Goal: Obtain resource: Download file/media

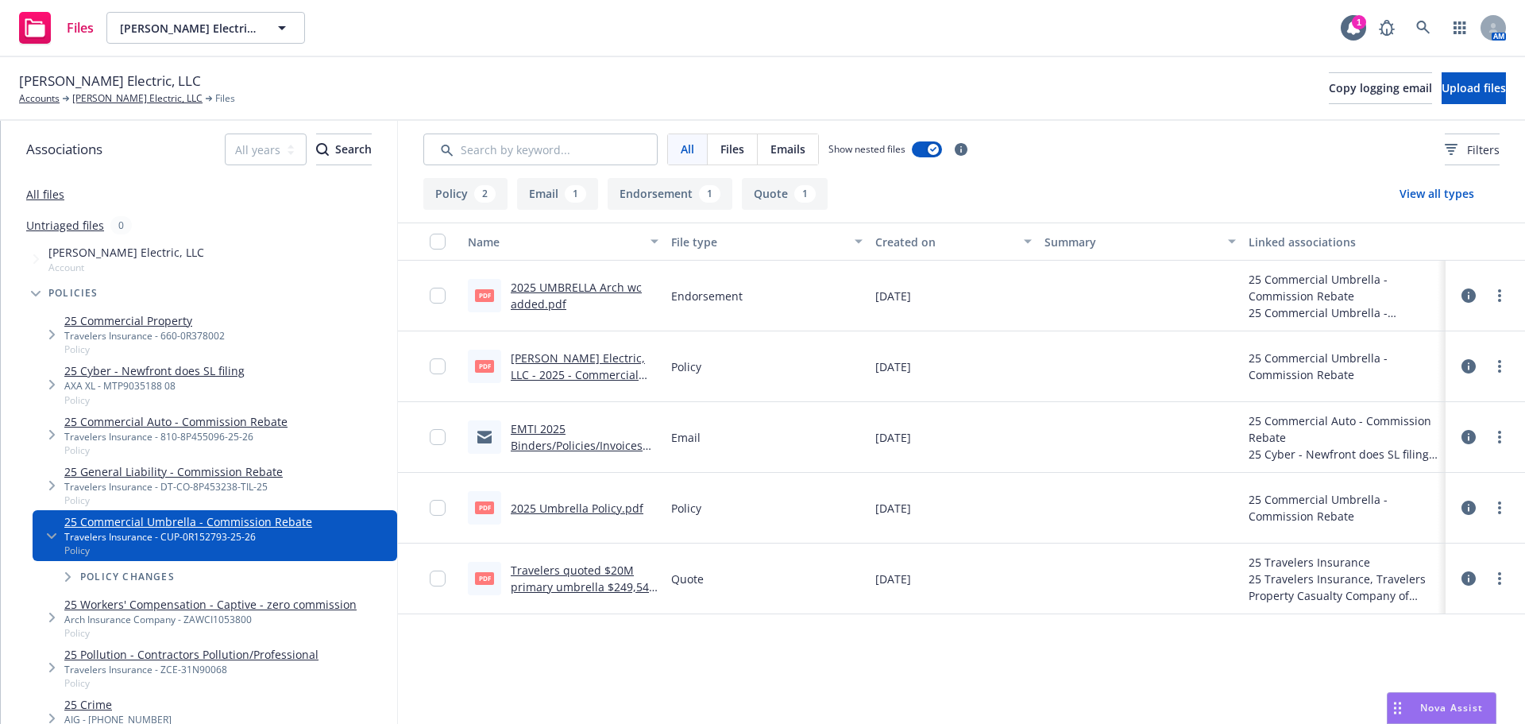
click at [590, 289] on link "2025 UMBRELLA Arch wc added.pdf" at bounding box center [576, 296] width 131 height 32
click at [129, 101] on link "[PERSON_NAME] Electric, LLC" at bounding box center [137, 98] width 130 height 14
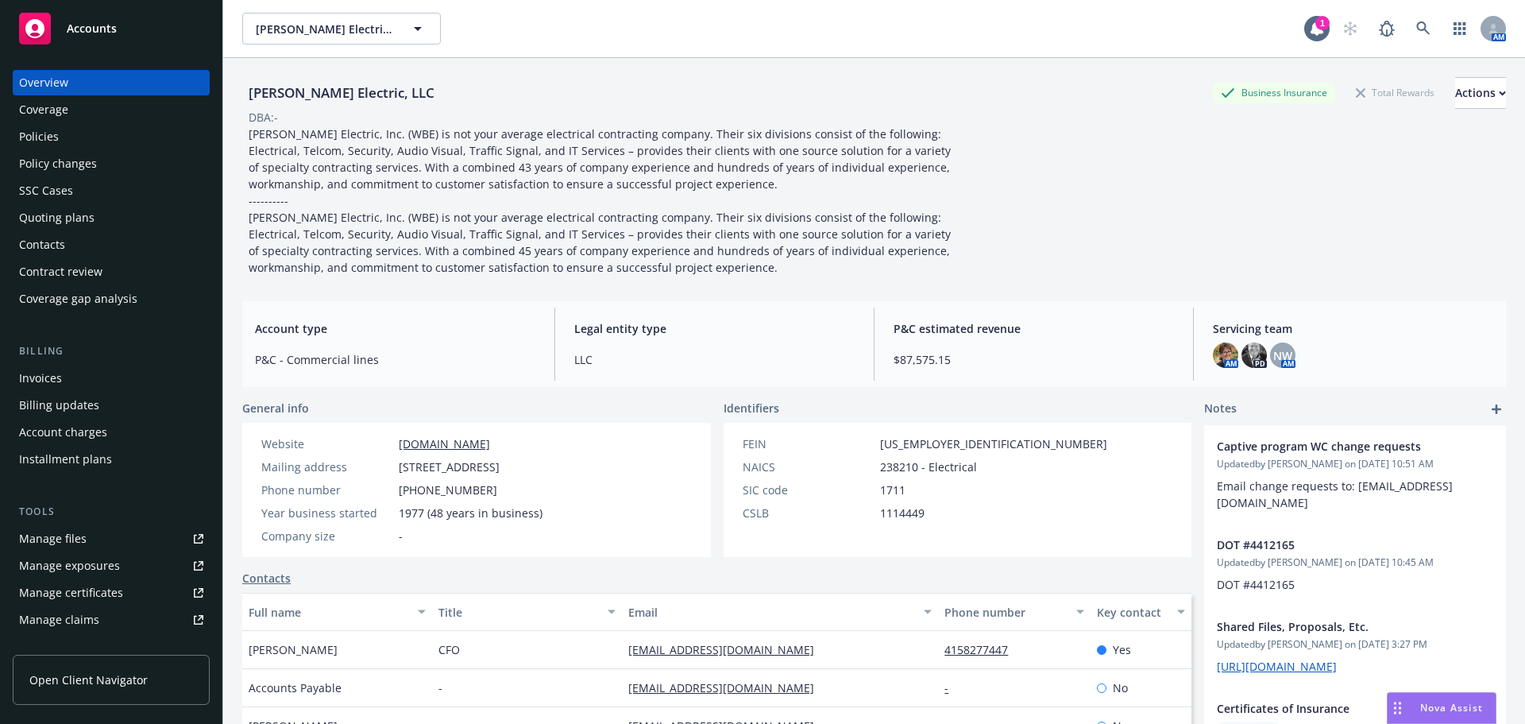
click at [43, 142] on div "Policies" at bounding box center [39, 136] width 40 height 25
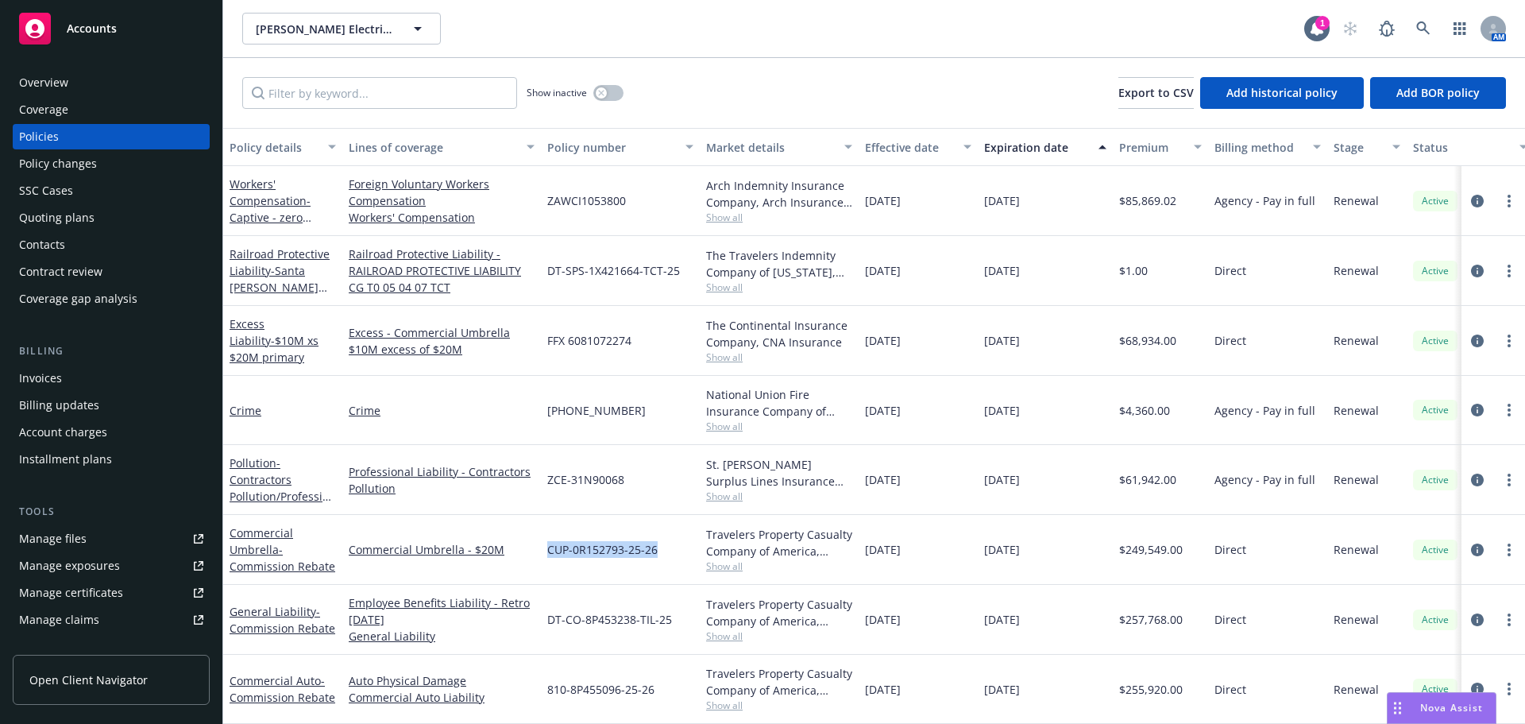
drag, startPoint x: 655, startPoint y: 556, endPoint x: 533, endPoint y: 563, distance: 122.6
click at [533, 563] on div "Commercial Umbrella - Commission Rebate Commercial Umbrella - $20M CUP-0R152793…" at bounding box center [989, 550] width 1533 height 70
copy div "CUP-0R152793-25-26"
click at [570, 584] on div "CUP-0R152793-25-26" at bounding box center [620, 550] width 159 height 70
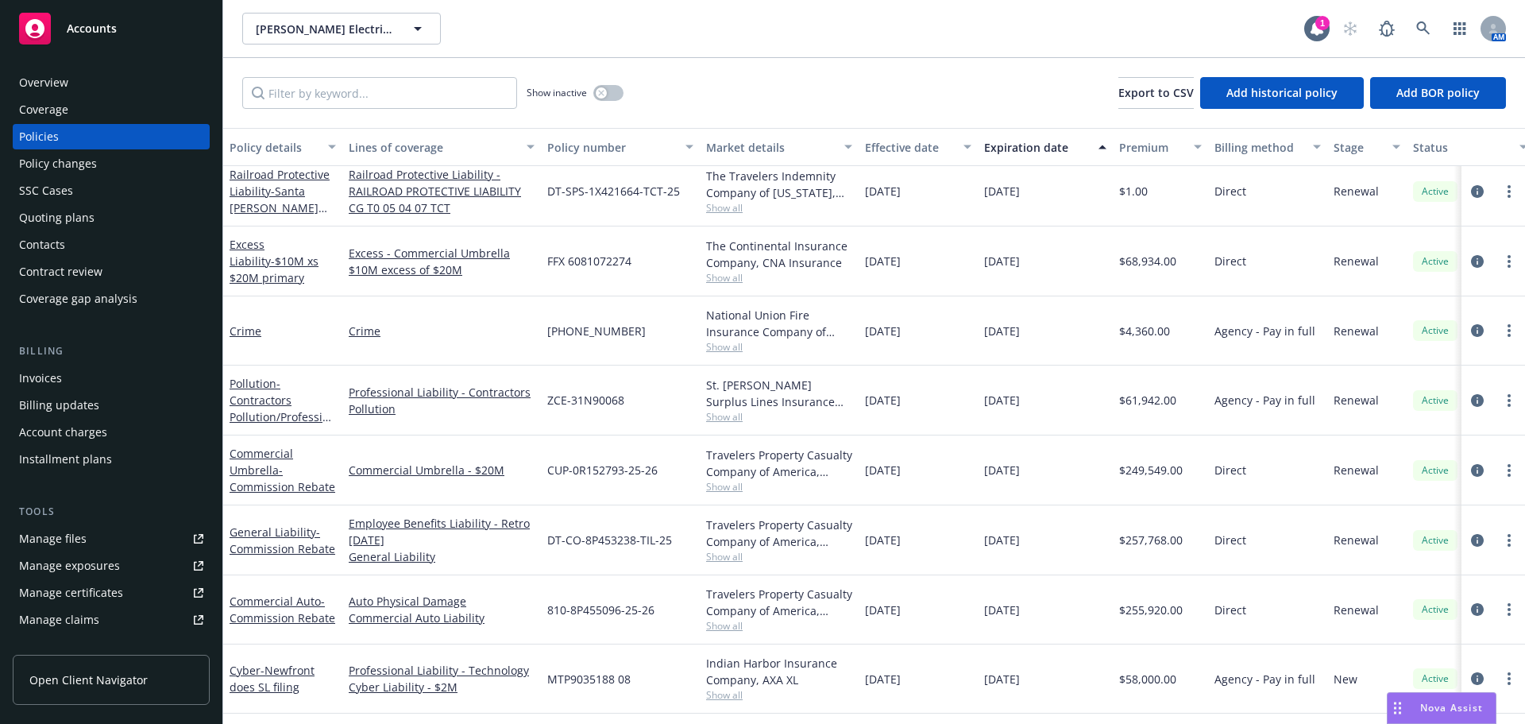
scroll to position [144, 0]
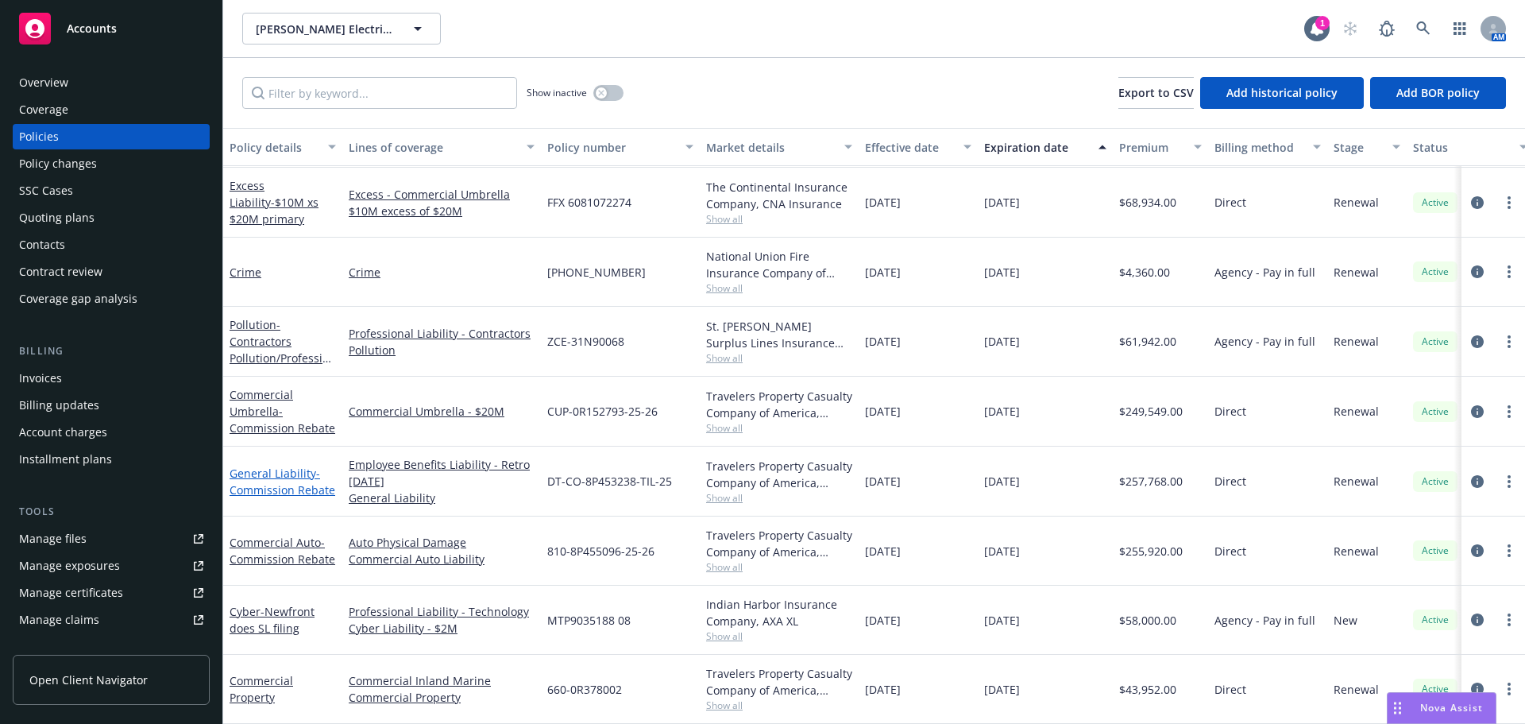
click at [272, 473] on span "- Commission Rebate" at bounding box center [283, 482] width 106 height 32
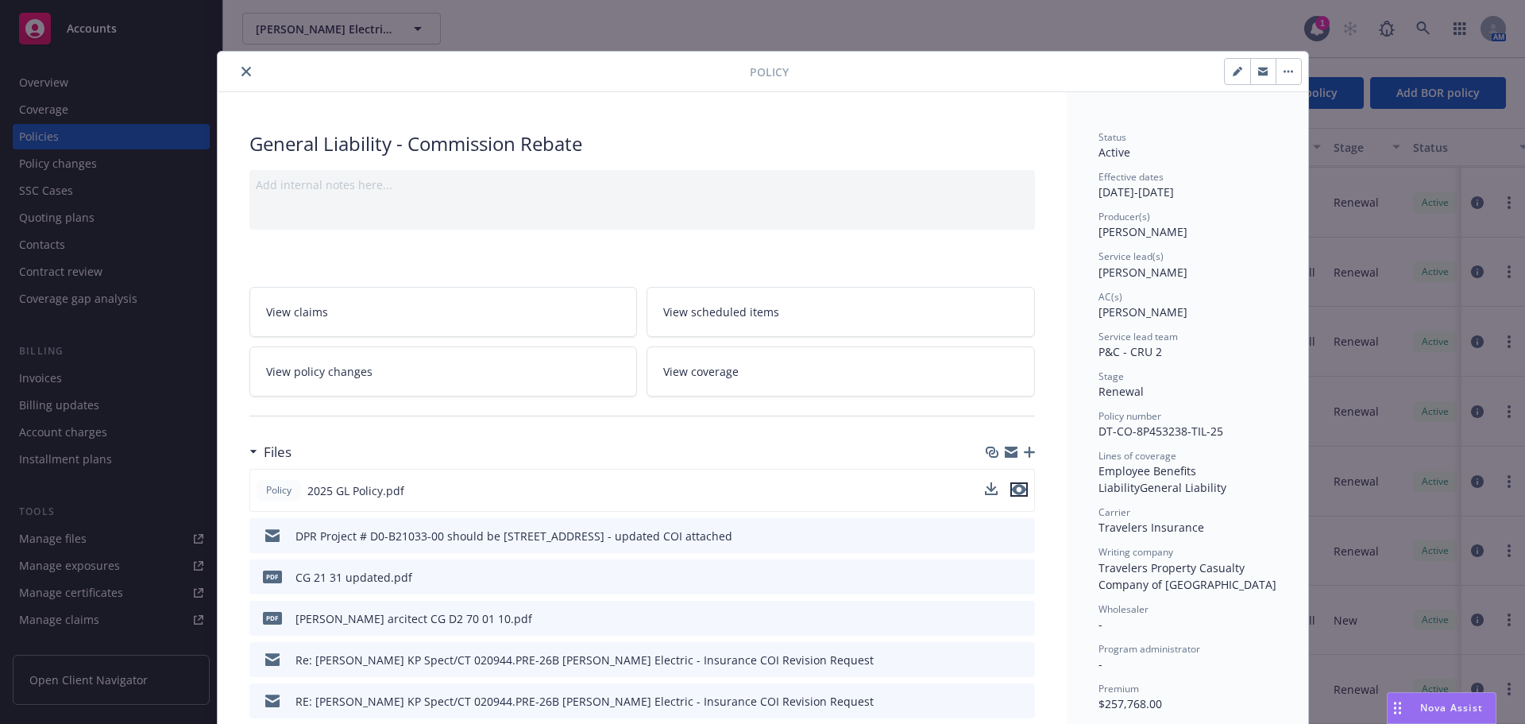
click at [1014, 494] on icon "preview file" at bounding box center [1019, 489] width 14 height 11
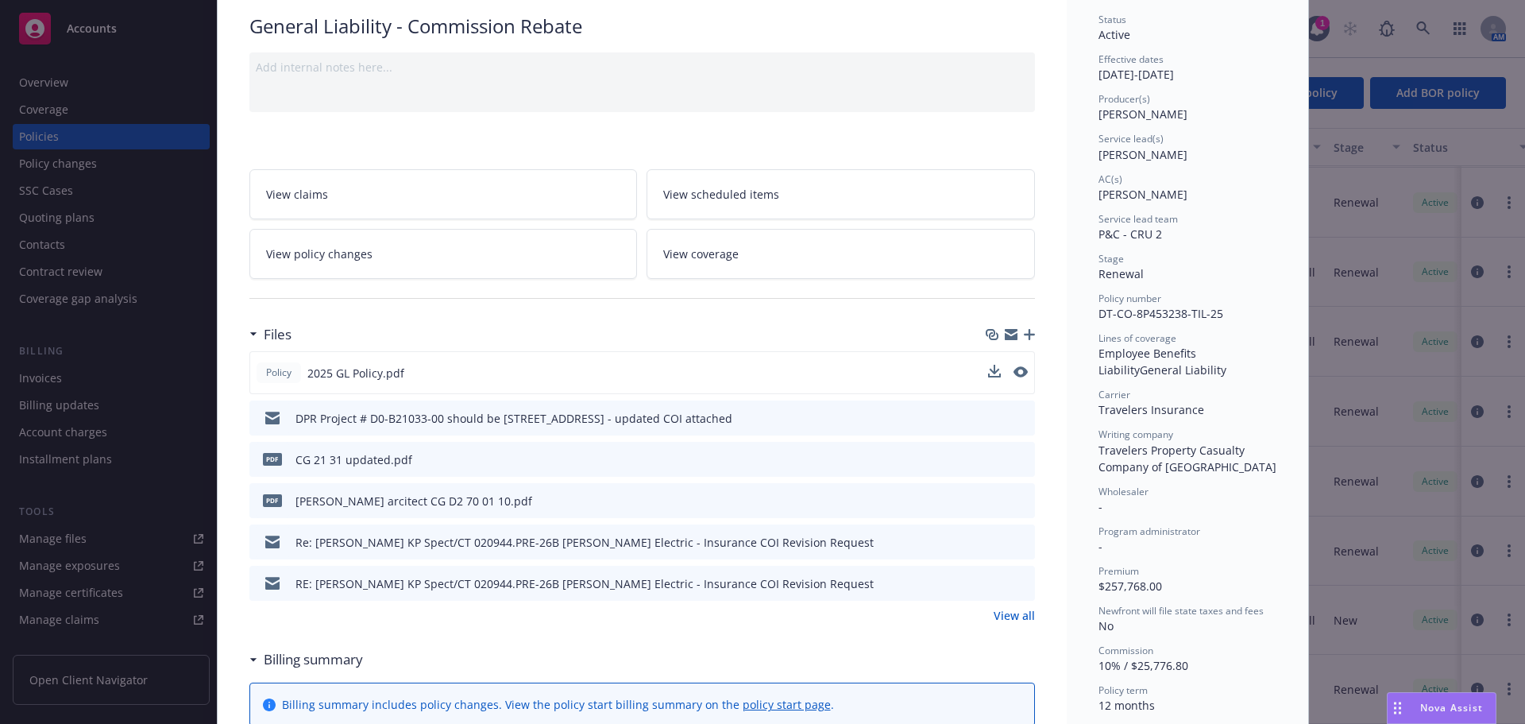
scroll to position [159, 0]
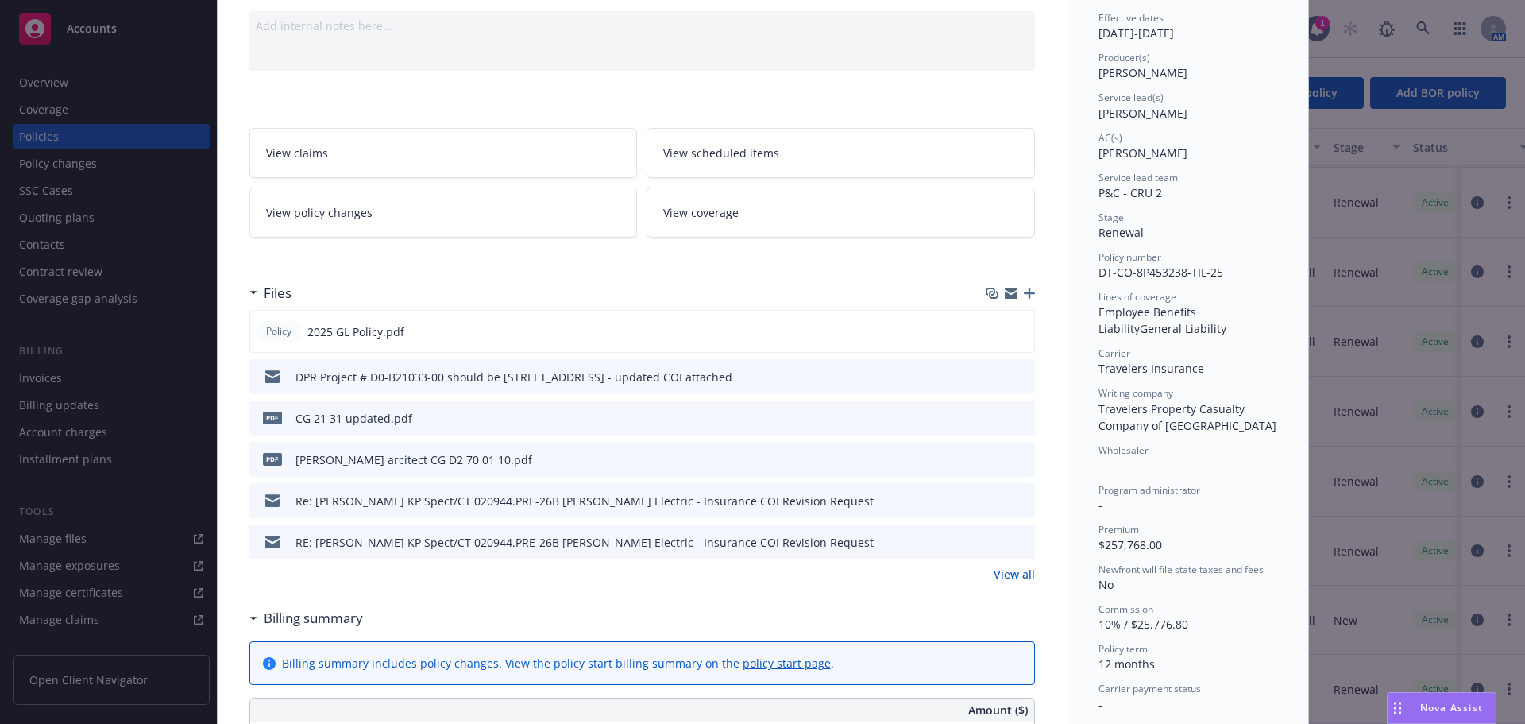
click at [1013, 575] on link "View all" at bounding box center [1014, 574] width 41 height 17
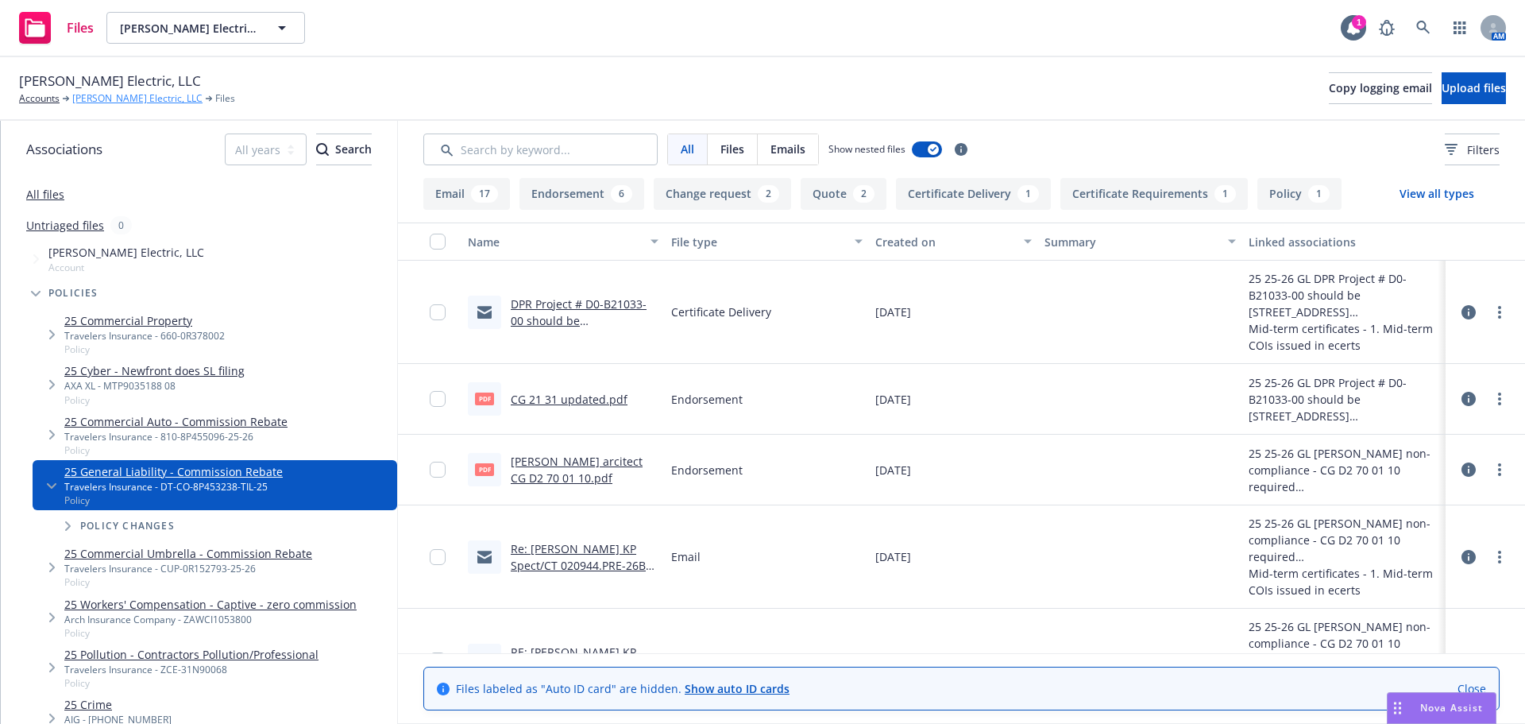
click at [102, 99] on link "[PERSON_NAME] Electric, LLC" at bounding box center [137, 98] width 130 height 14
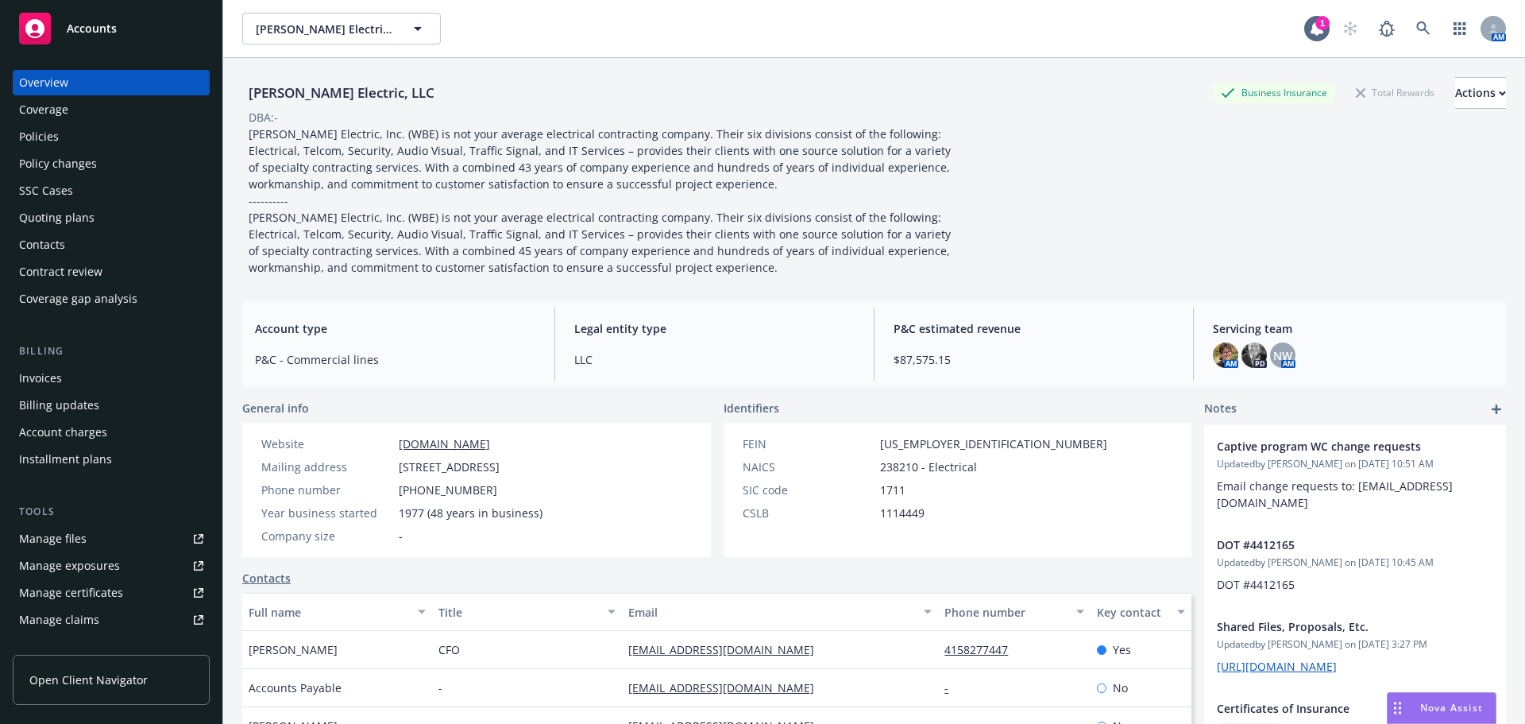
click at [49, 137] on div "Policies" at bounding box center [39, 136] width 40 height 25
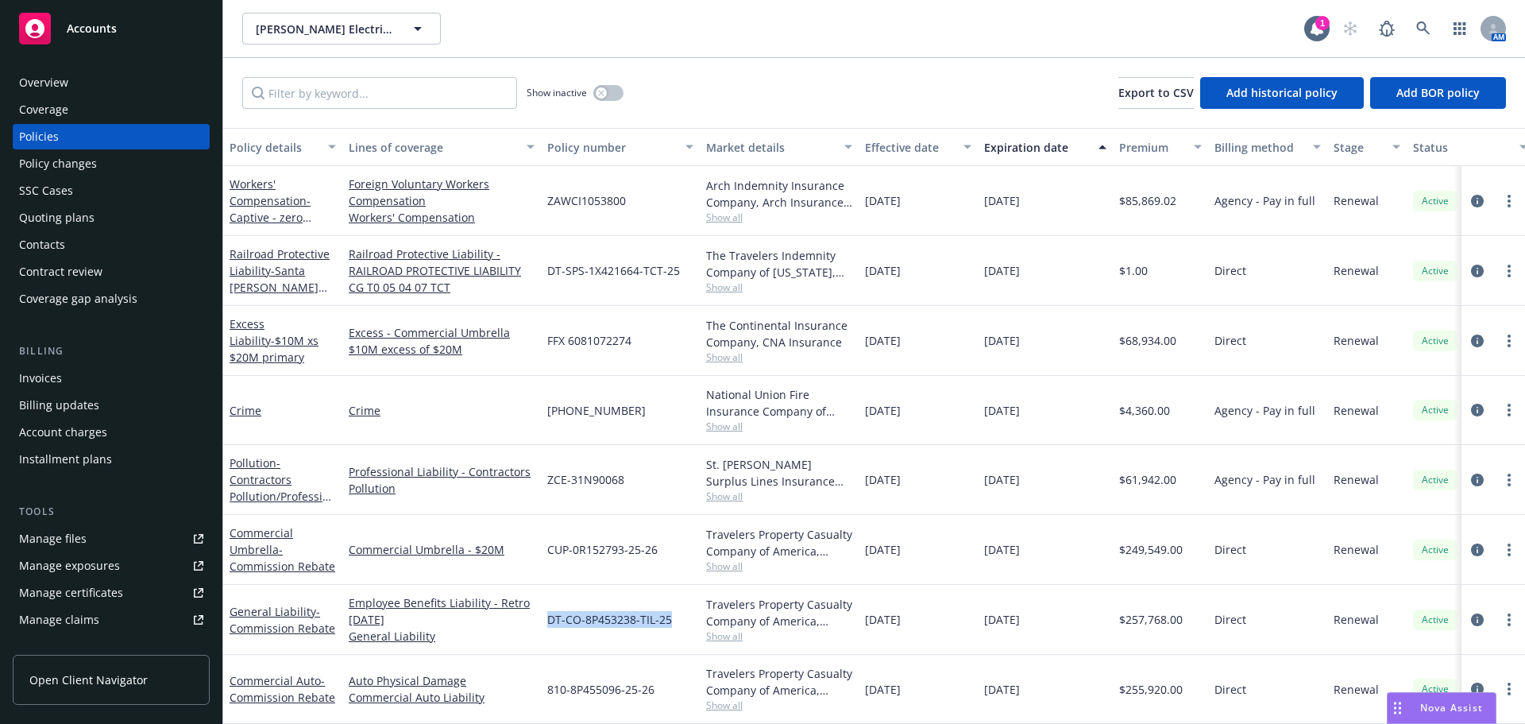
drag, startPoint x: 617, startPoint y: 620, endPoint x: 546, endPoint y: 626, distance: 71.8
click at [547, 624] on div "DT-CO-8P453238-TIL-25" at bounding box center [620, 620] width 159 height 70
copy span "DT-CO-8P453238-TIL-25"
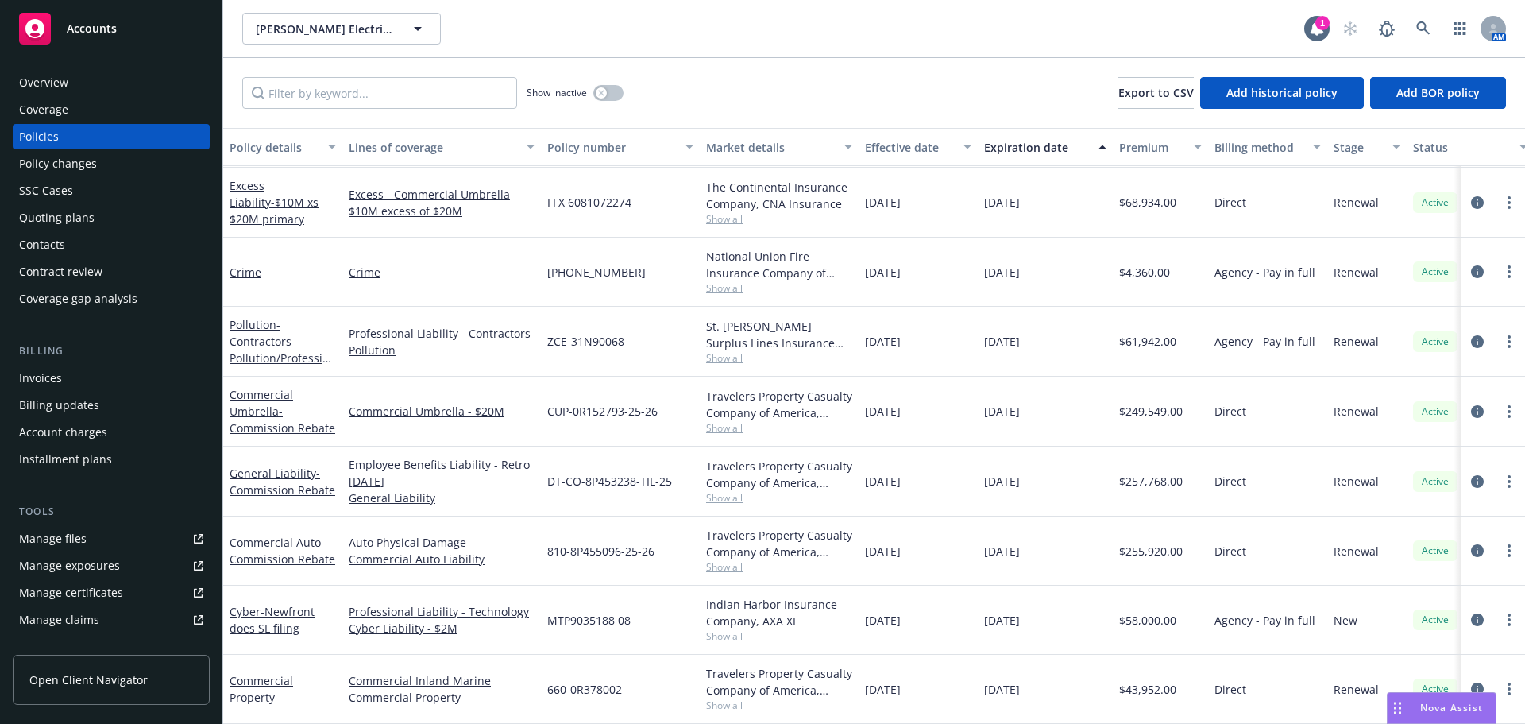
scroll to position [144, 0]
click at [281, 475] on span "- Commission Rebate" at bounding box center [283, 482] width 106 height 32
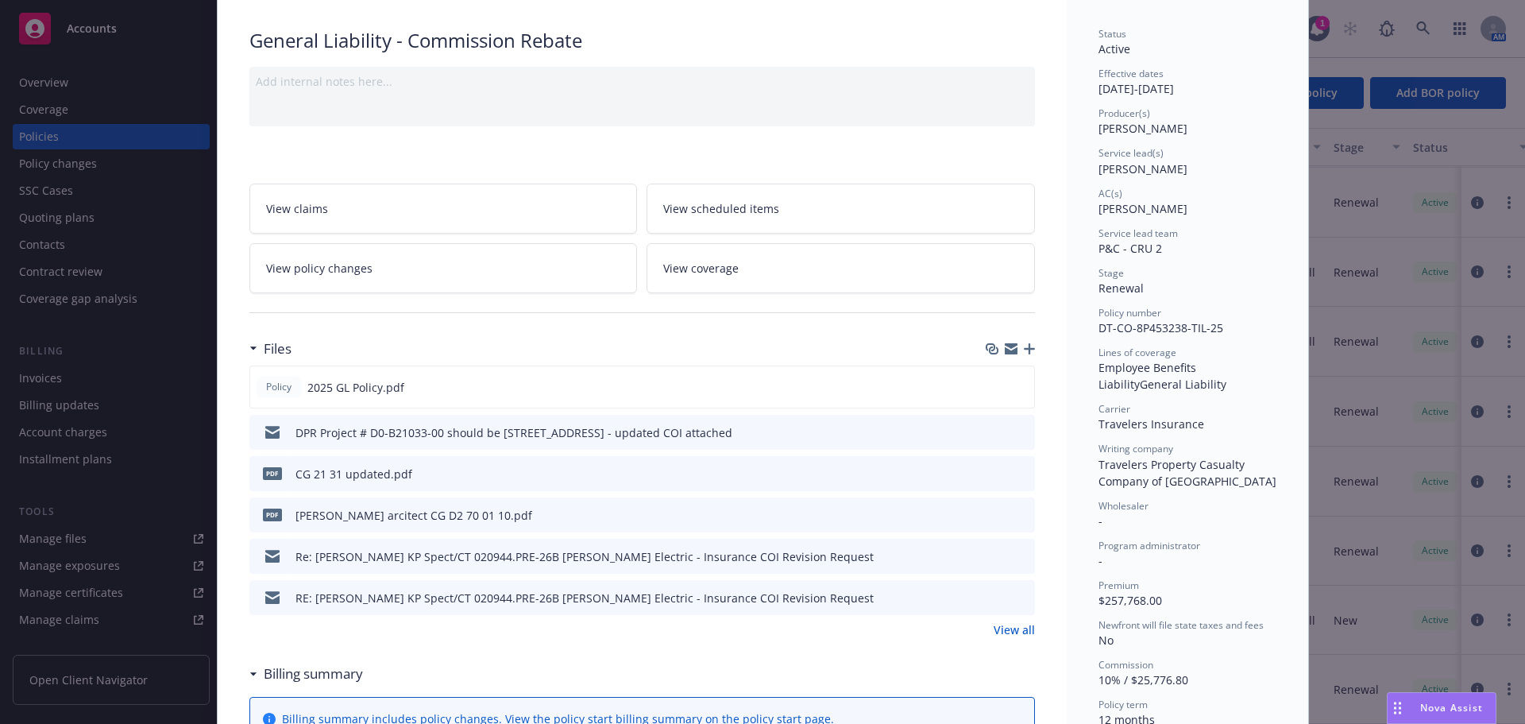
scroll to position [238, 0]
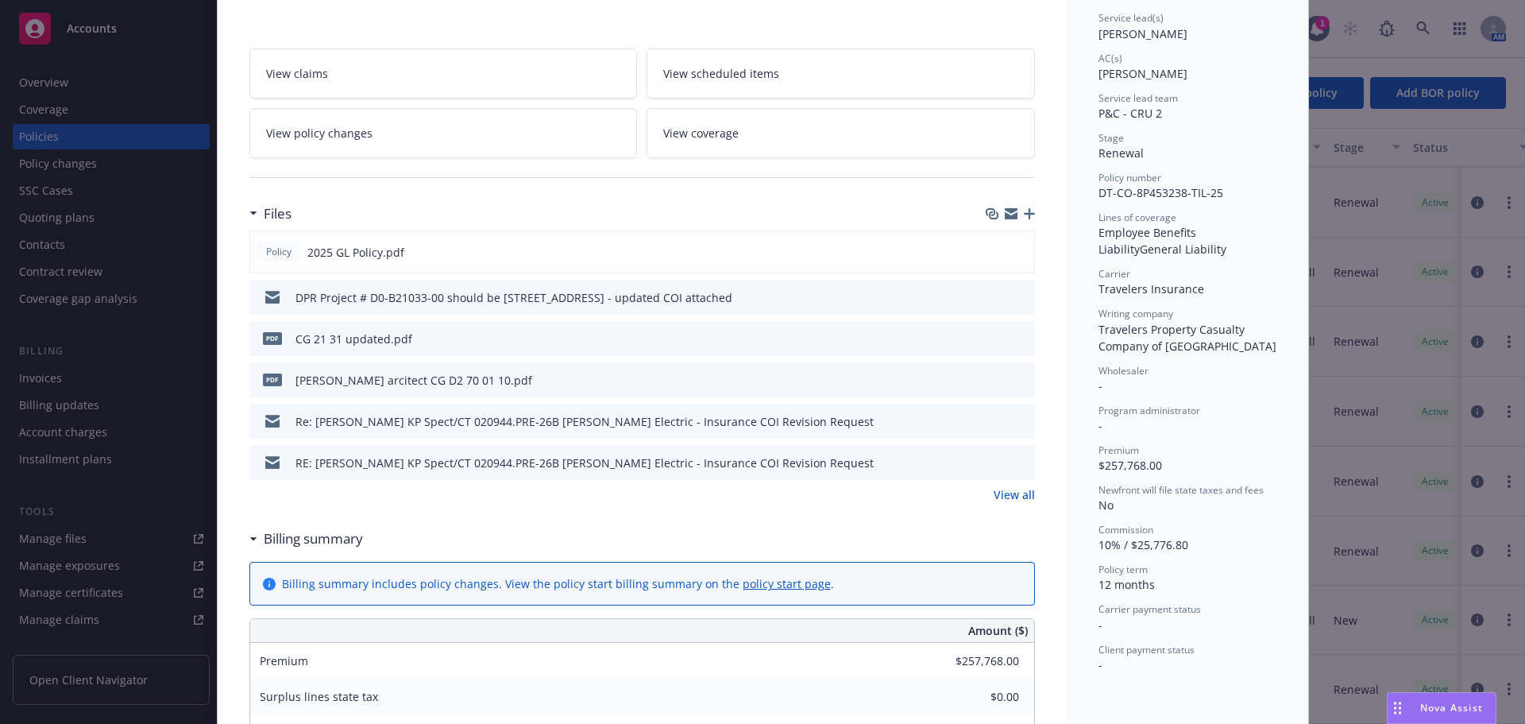
click at [1014, 494] on link "View all" at bounding box center [1014, 494] width 41 height 17
